Goal: Transaction & Acquisition: Book appointment/travel/reservation

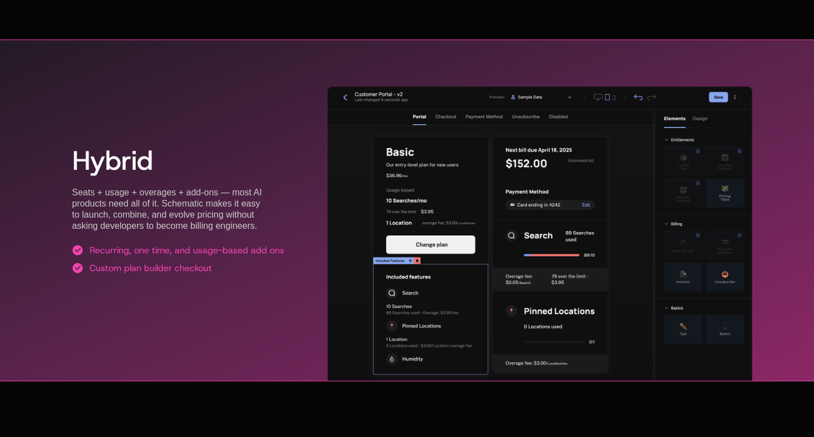
scroll to position [2057, 0]
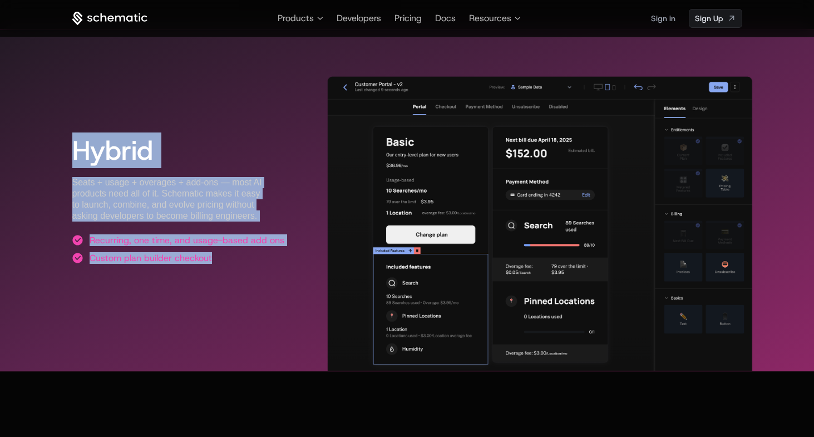
drag, startPoint x: 72, startPoint y: 149, endPoint x: 212, endPoint y: 283, distance: 193.7
click at [213, 283] on div "Hybrid Seats + usage + overages + add-ons — most AI products need all of it. Sc…" at bounding box center [178, 200] width 212 height 180
copy div "Hybrid Seats + usage + overages + add-ons — most AI products need all of it. Sc…"
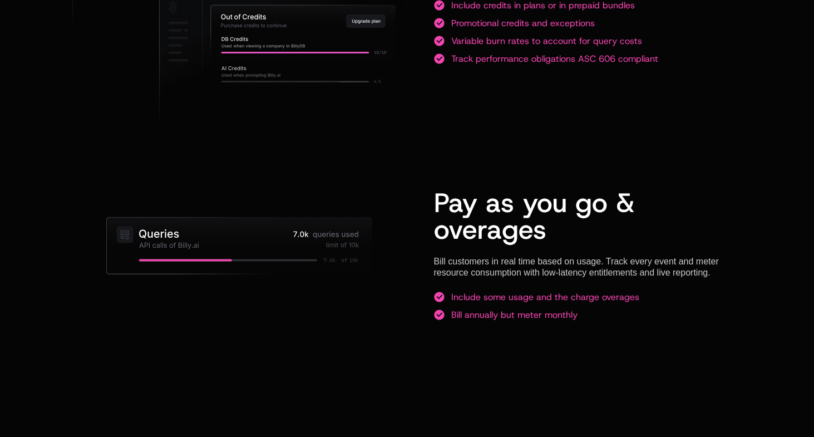
scroll to position [1000, 0]
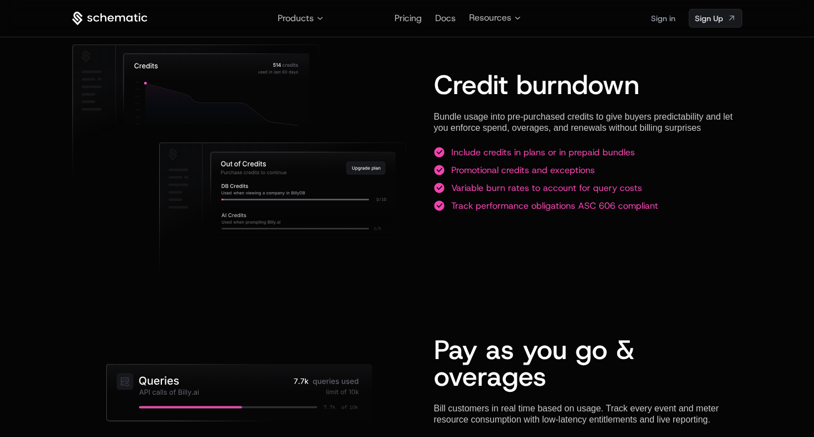
click at [300, 115] on icon at bounding box center [217, 88] width 186 height 71
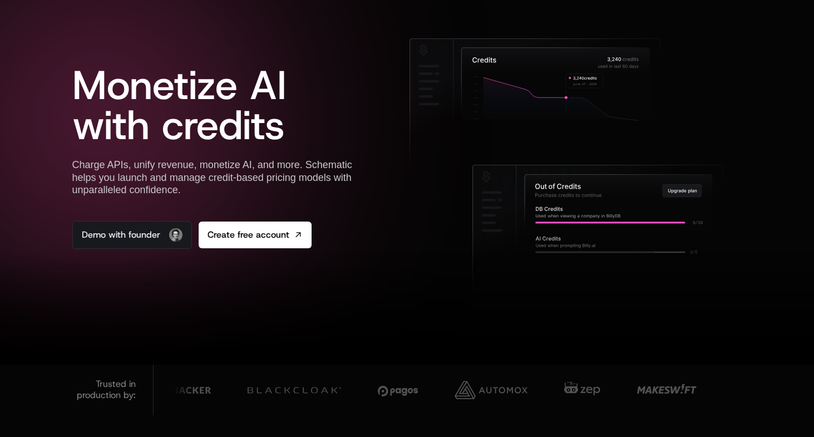
scroll to position [46, 0]
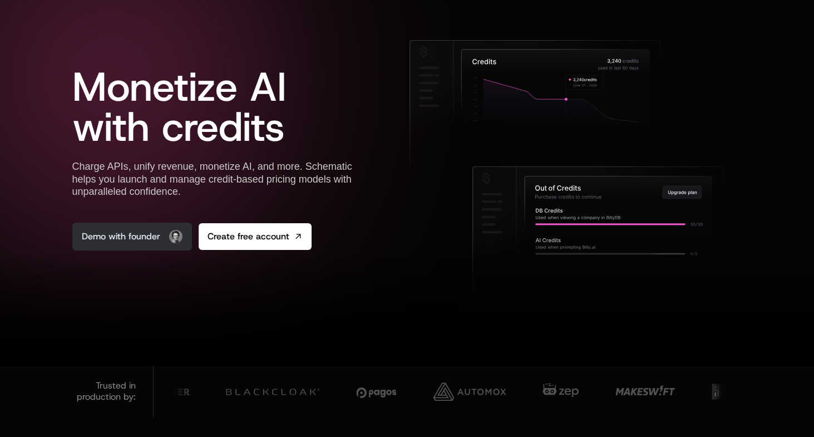
click at [145, 235] on link "Demo with founder" at bounding box center [132, 237] width 120 height 28
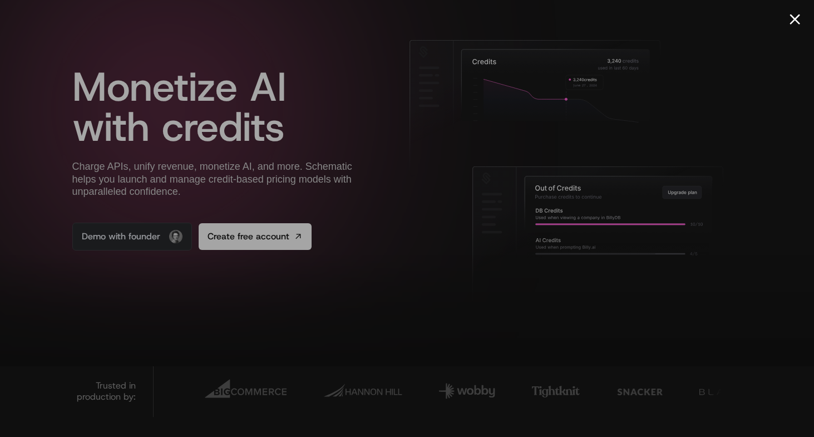
scroll to position [114, 0]
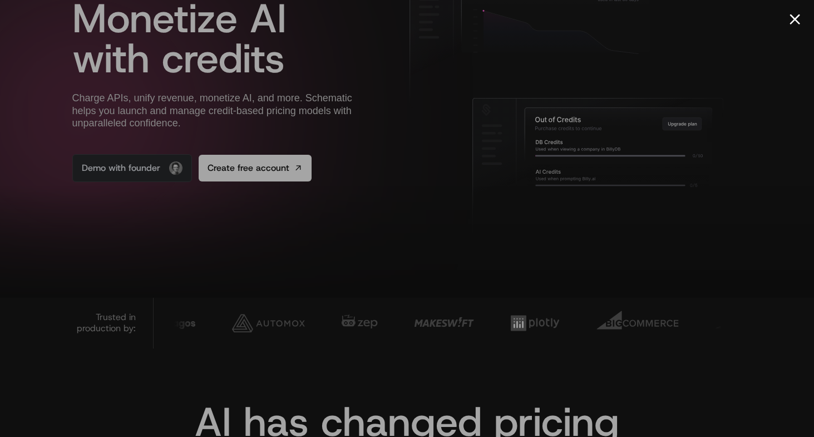
click at [273, 14] on div at bounding box center [407, 218] width 814 height 437
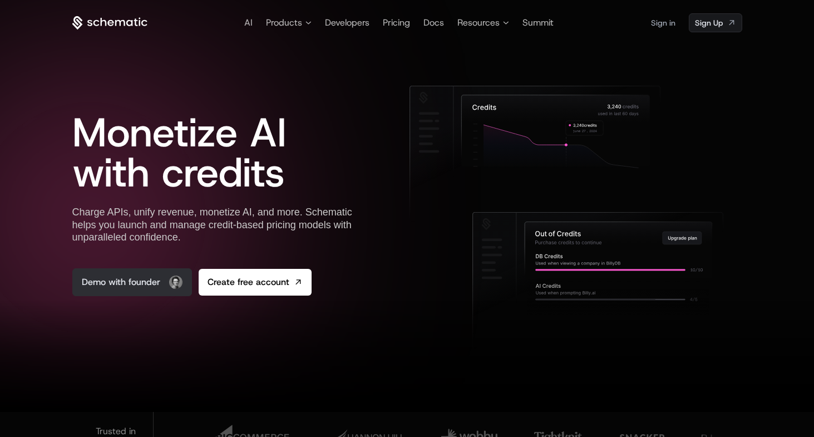
click at [114, 285] on link "Demo with founder" at bounding box center [132, 282] width 120 height 28
